Goal: Information Seeking & Learning: Learn about a topic

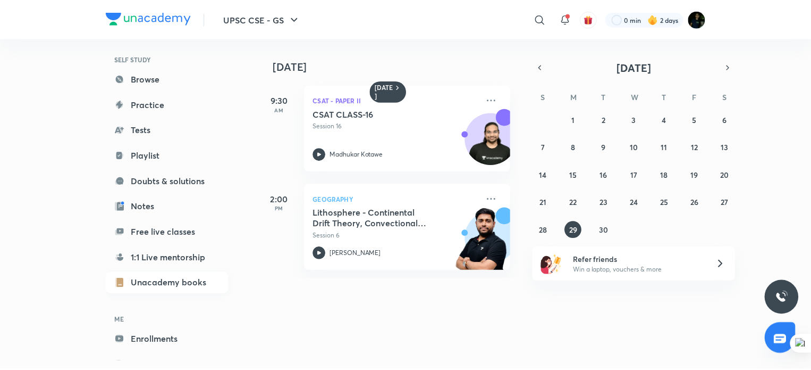
scroll to position [82, 0]
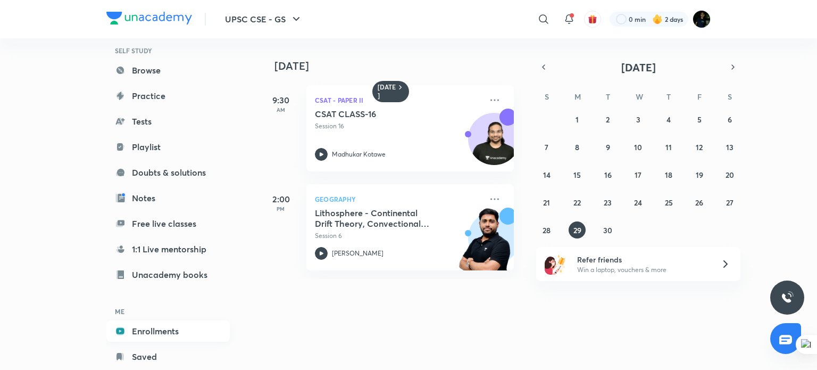
click at [168, 336] on link "Enrollments" at bounding box center [167, 330] width 123 height 21
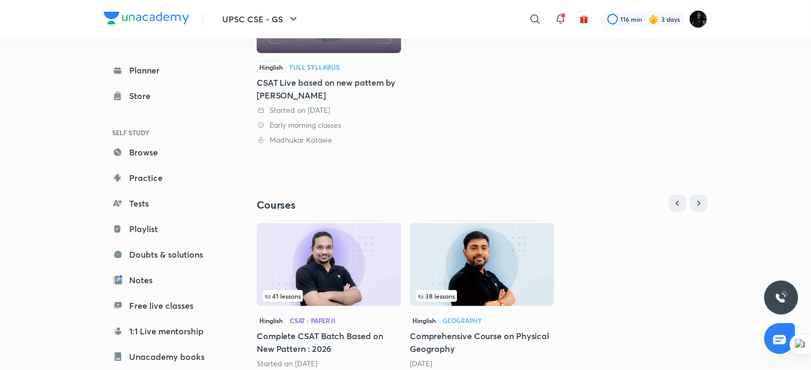
scroll to position [211, 0]
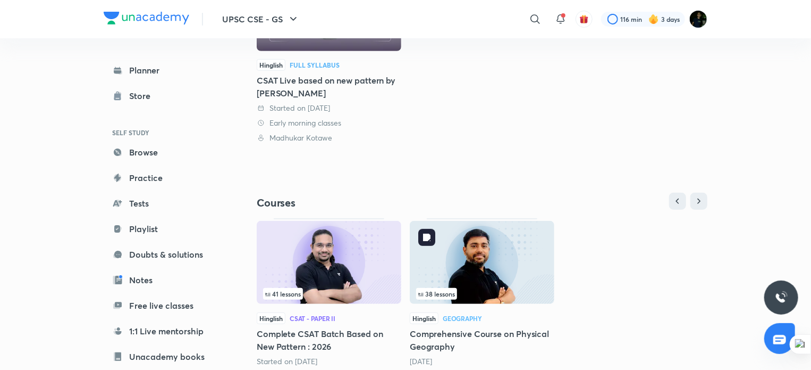
click at [518, 246] on img at bounding box center [482, 262] width 145 height 83
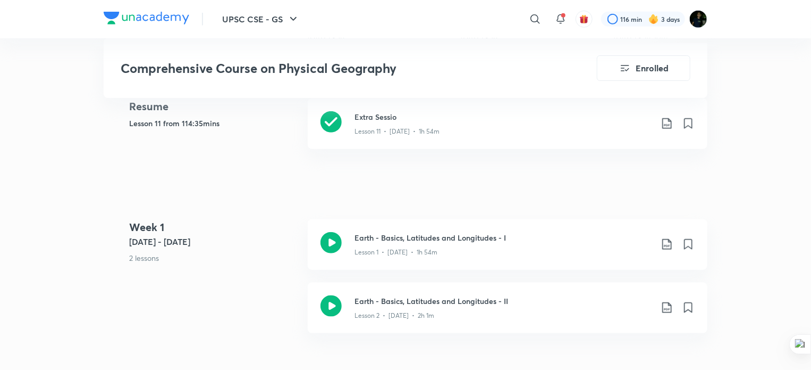
scroll to position [484, 0]
click at [354, 119] on div "Extra Sessio Lesson 11 • [DATE] • 1h 54m" at bounding box center [508, 122] width 400 height 51
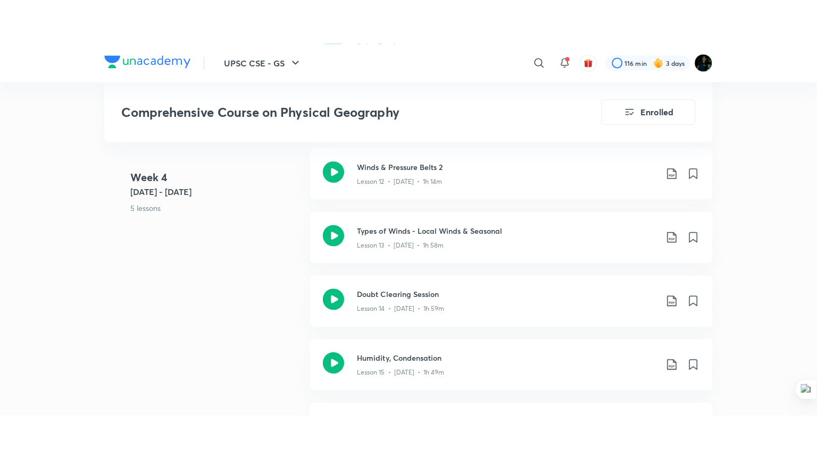
scroll to position [1469, 0]
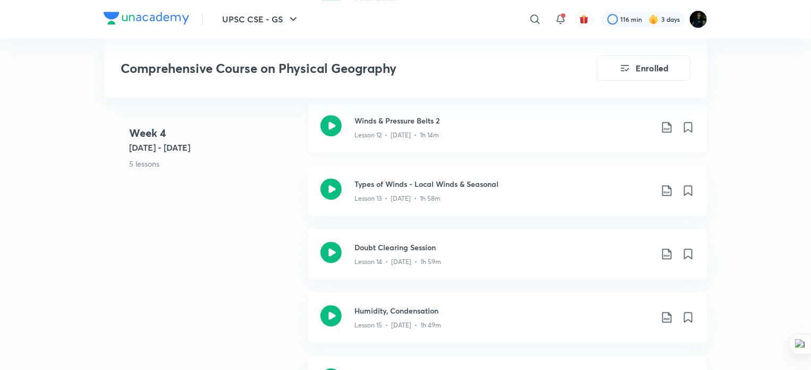
click at [333, 134] on icon at bounding box center [331, 125] width 21 height 21
